Goal: Task Accomplishment & Management: Use online tool/utility

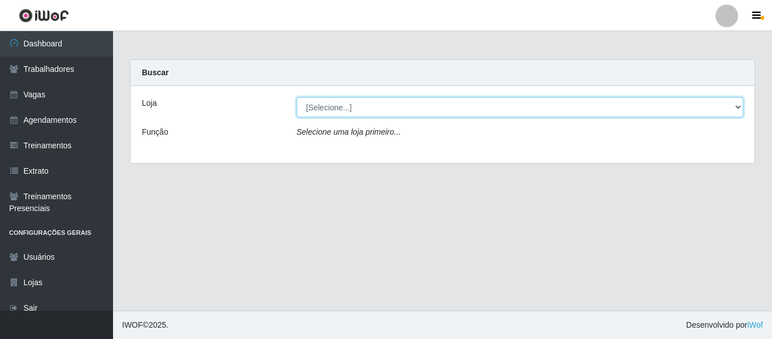
click at [516, 106] on select "[Selecione...] Mister Burg" at bounding box center [520, 107] width 447 height 20
select select "535"
click at [297, 97] on select "[Selecione...] Mister Burg" at bounding box center [520, 107] width 447 height 20
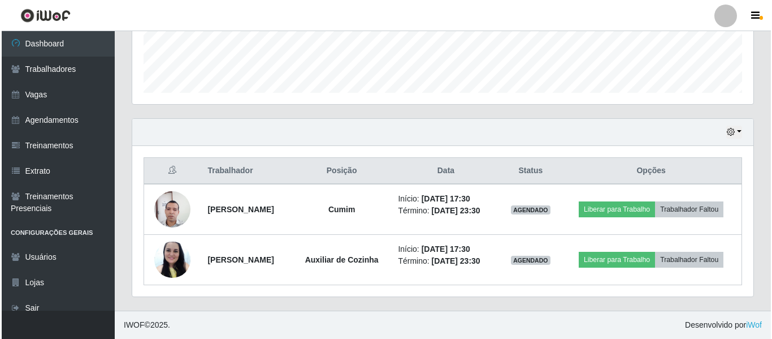
scroll to position [329, 0]
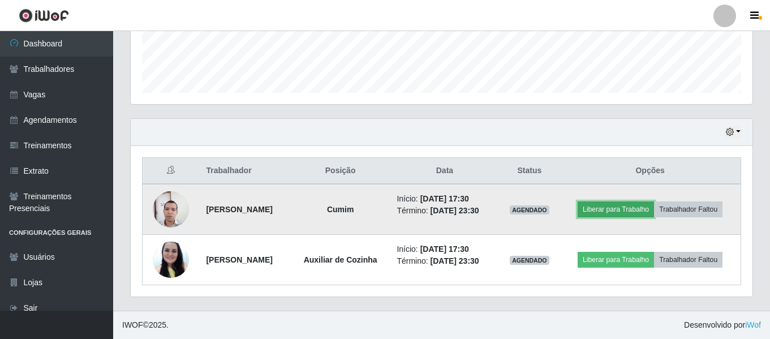
click at [631, 201] on button "Liberar para Trabalho" at bounding box center [615, 209] width 76 height 16
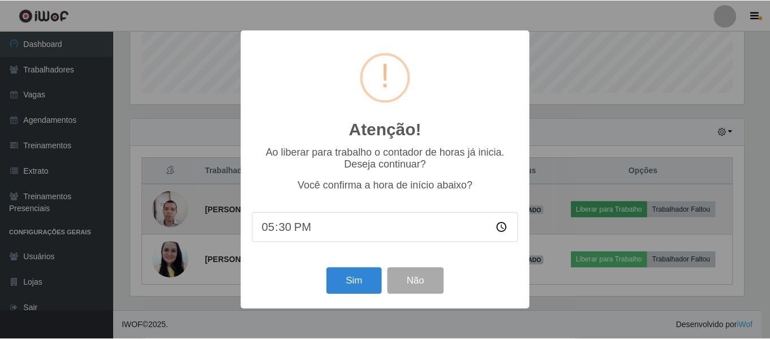
scroll to position [235, 616]
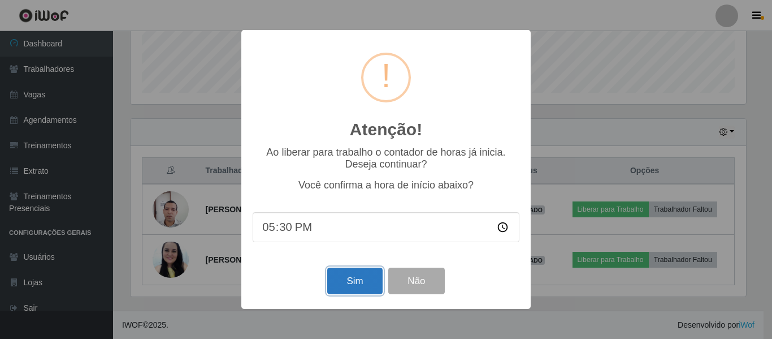
click at [368, 273] on button "Sim" at bounding box center [354, 280] width 55 height 27
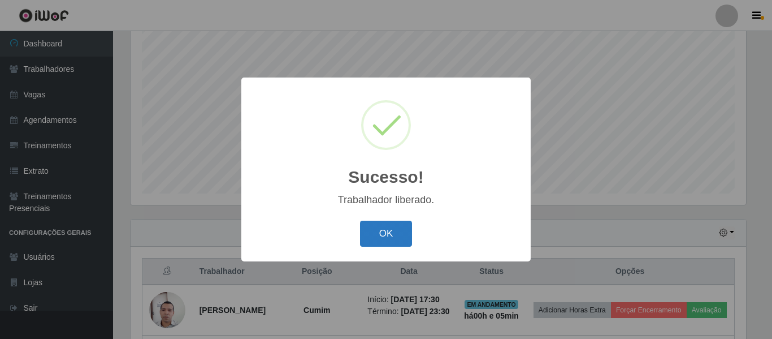
click at [394, 239] on button "OK" at bounding box center [386, 234] width 53 height 27
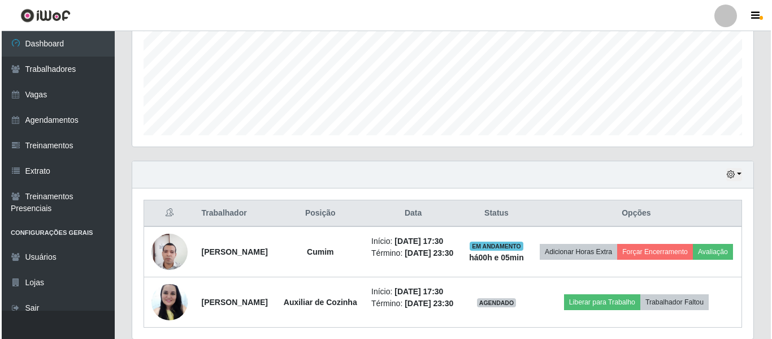
scroll to position [352, 0]
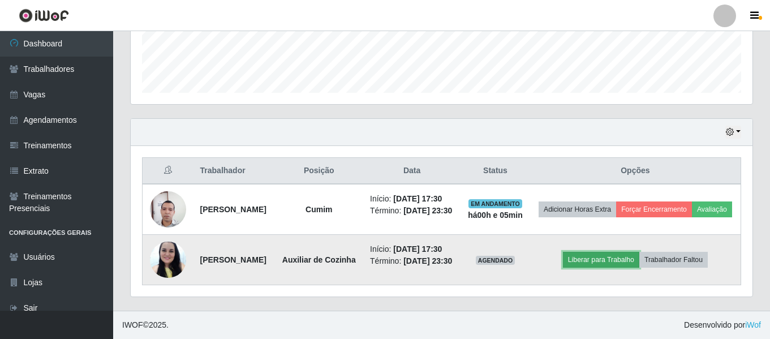
click at [604, 252] on button "Liberar para Trabalho" at bounding box center [601, 260] width 76 height 16
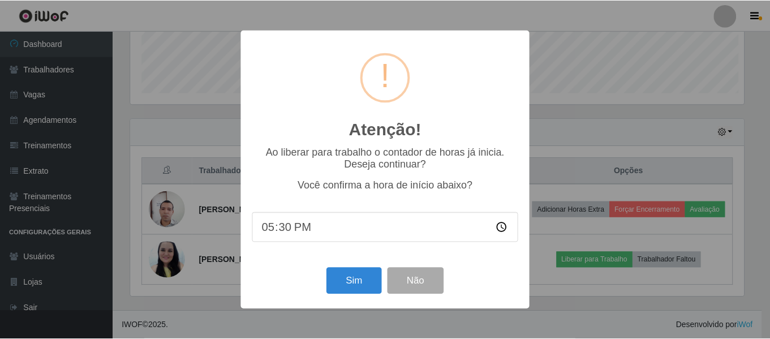
scroll to position [235, 616]
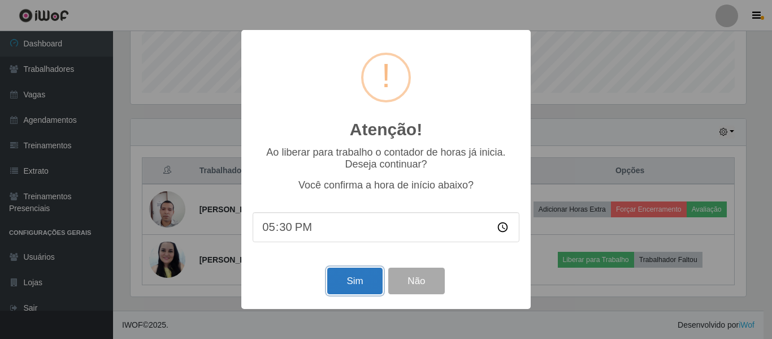
click at [353, 278] on button "Sim" at bounding box center [354, 280] width 55 height 27
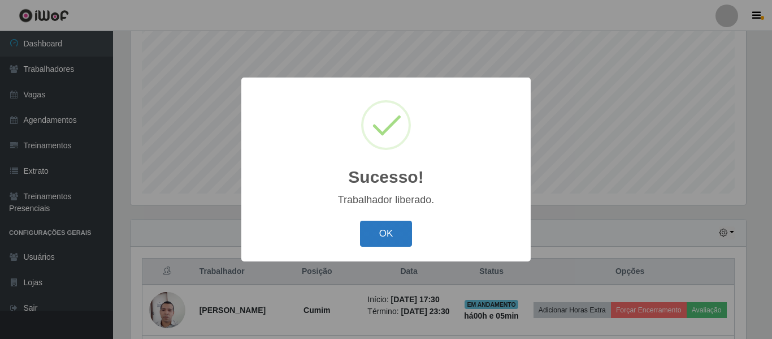
click at [394, 237] on button "OK" at bounding box center [386, 234] width 53 height 27
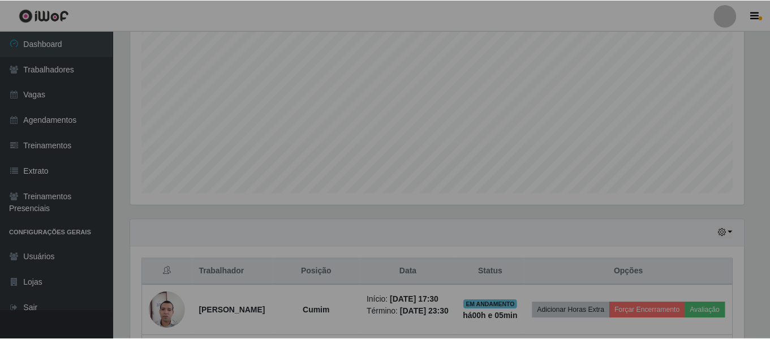
scroll to position [235, 621]
